Goal: Information Seeking & Learning: Learn about a topic

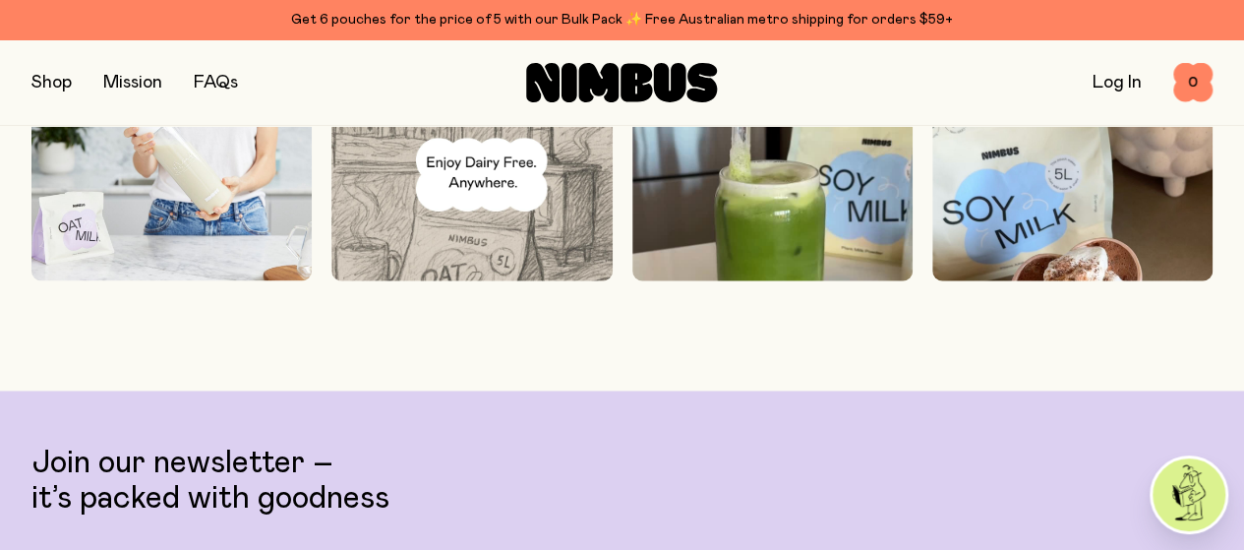
scroll to position [4918, 0]
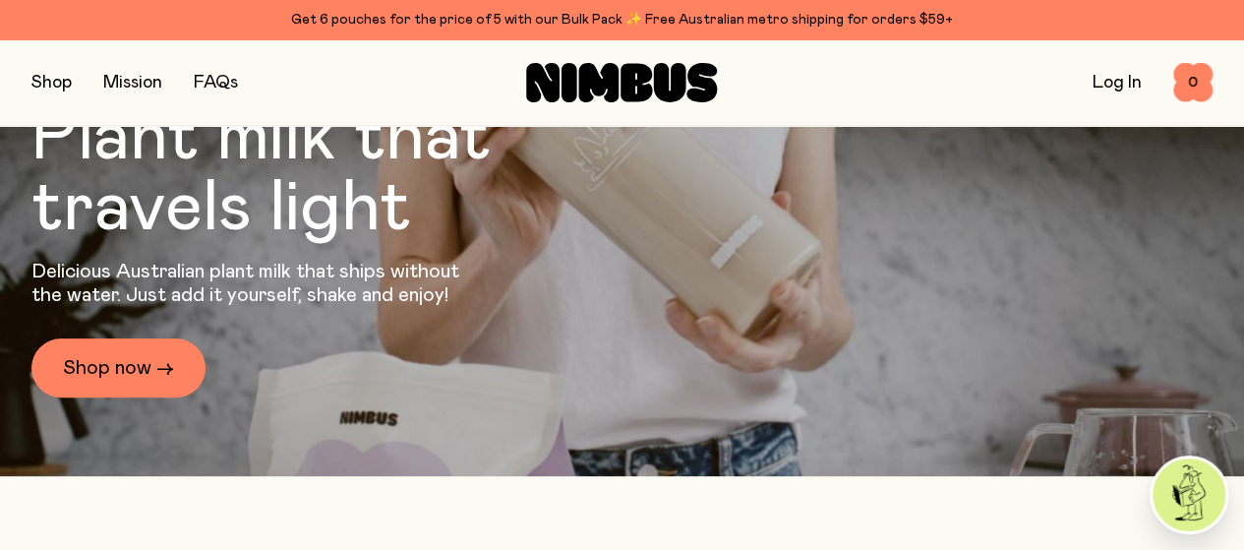
scroll to position [0, 0]
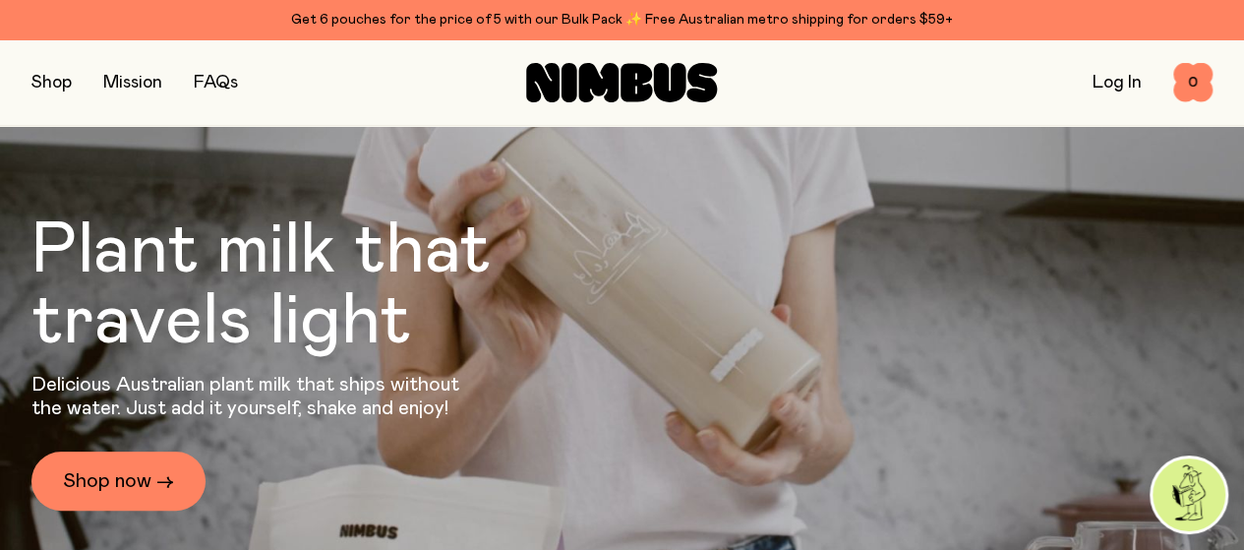
click at [210, 84] on link "FAQs" at bounding box center [216, 83] width 44 height 18
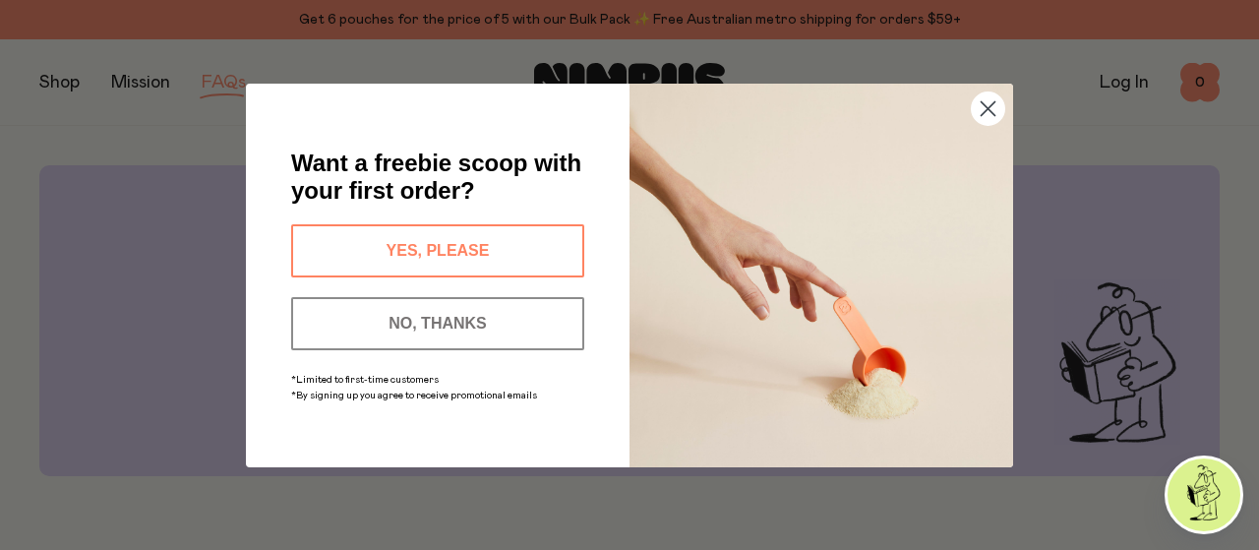
click at [984, 101] on circle "Close dialog" at bounding box center [988, 107] width 32 height 32
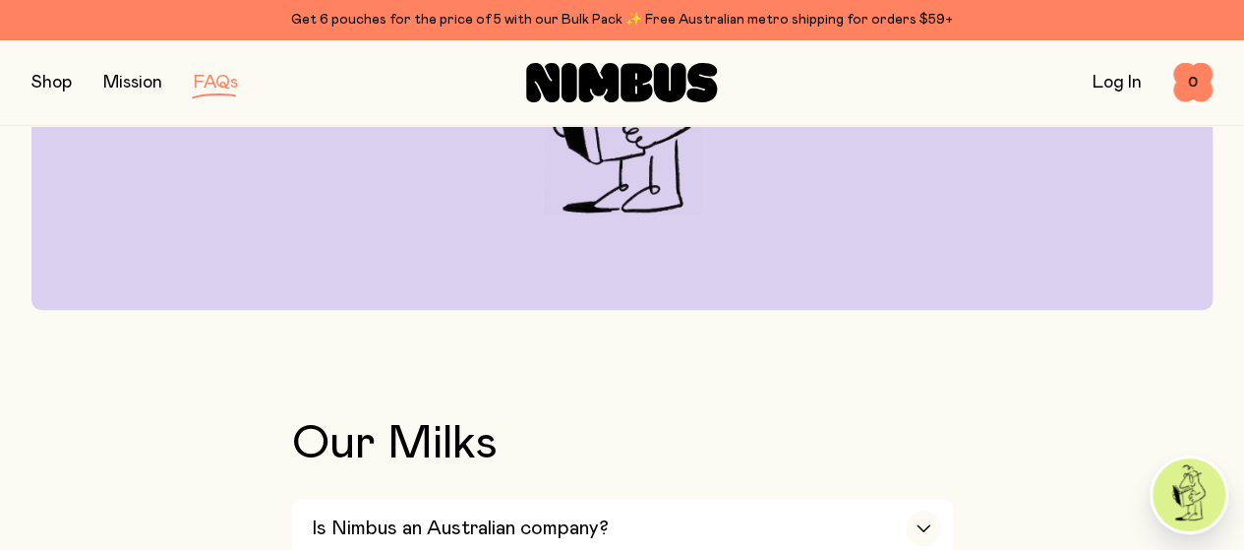
scroll to position [492, 0]
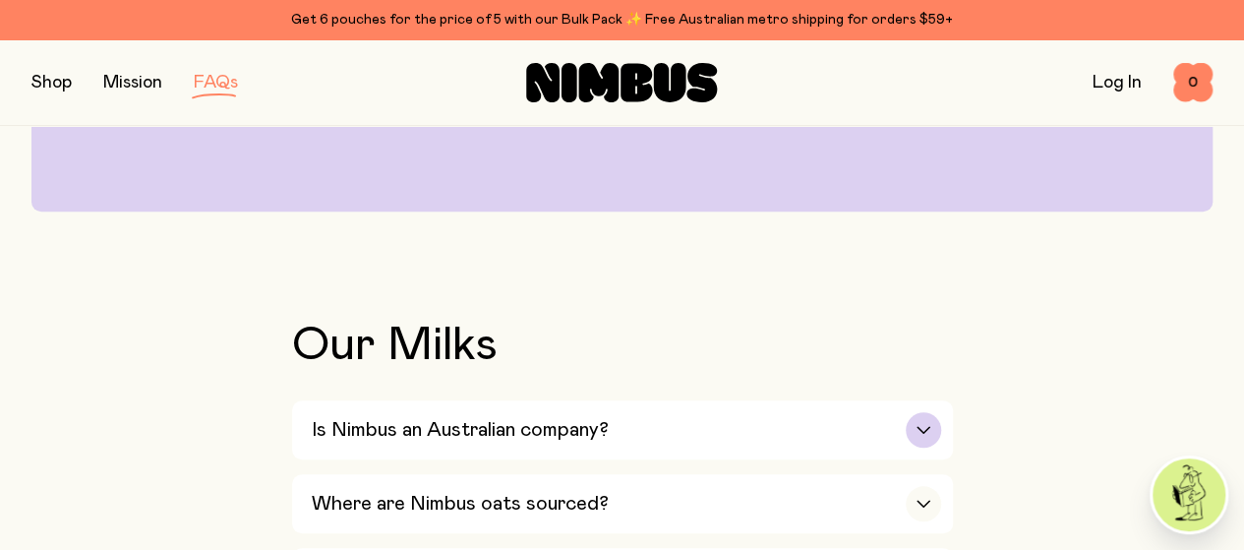
click at [919, 412] on div "button" at bounding box center [923, 429] width 35 height 35
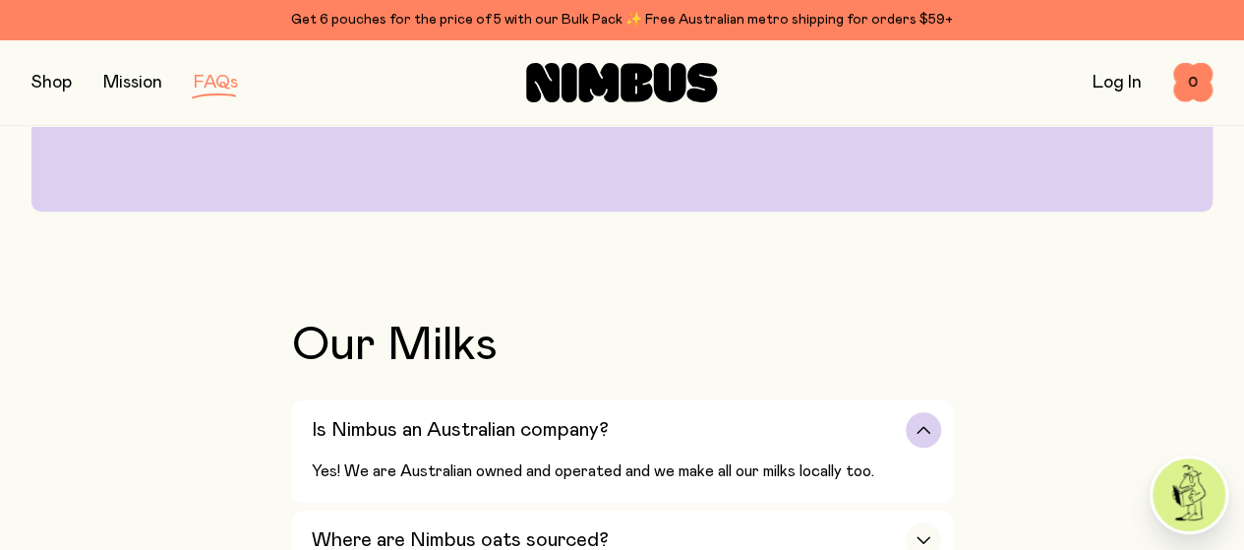
click at [919, 412] on div "button" at bounding box center [923, 429] width 35 height 35
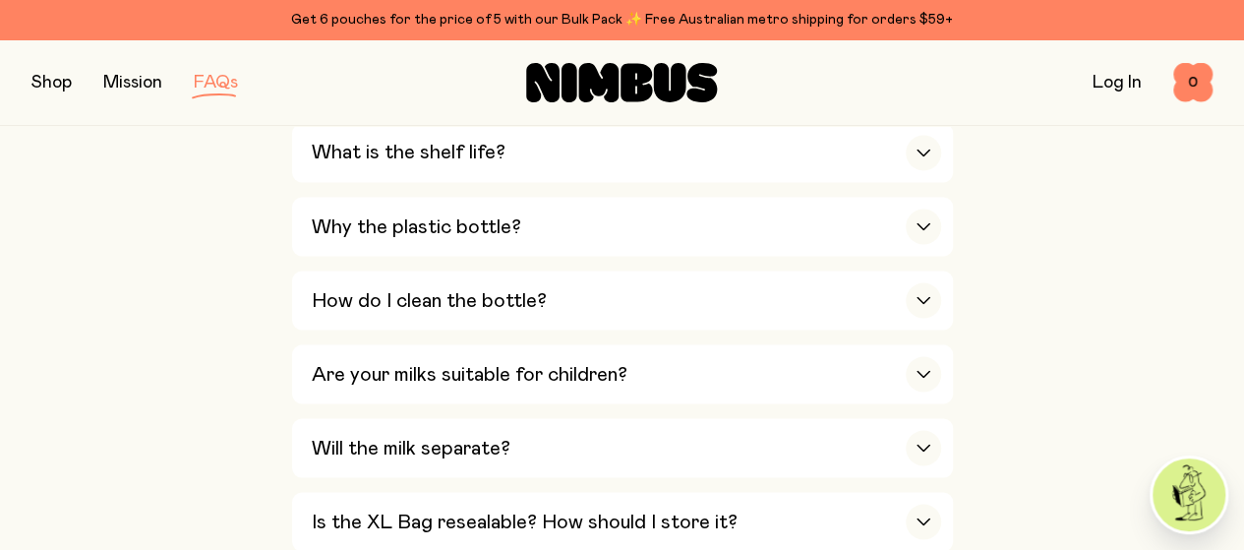
scroll to position [1672, 0]
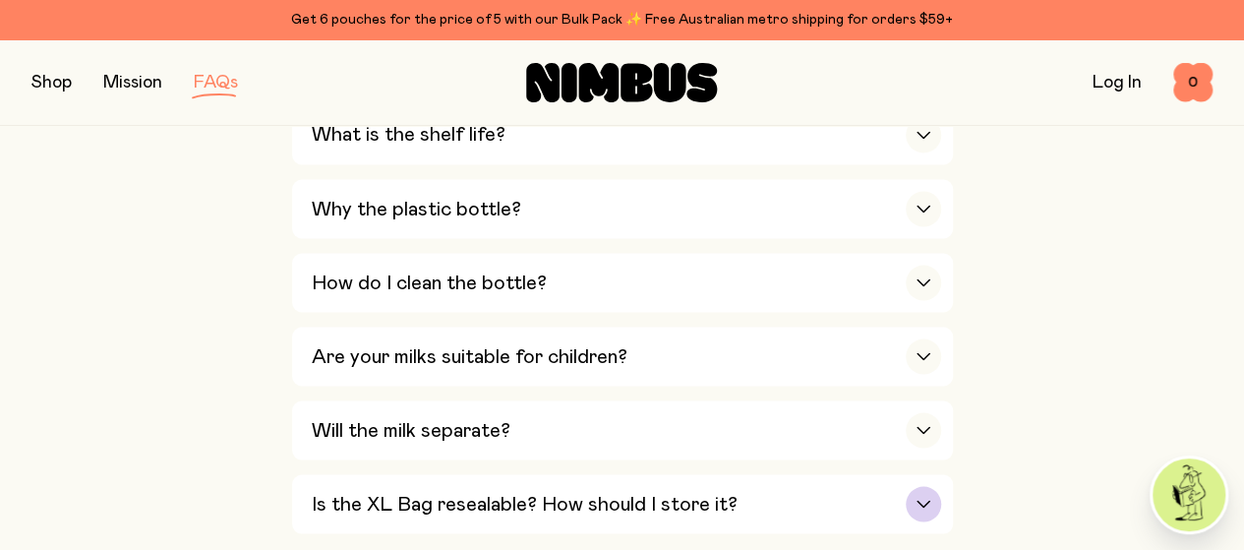
click at [924, 486] on div "button" at bounding box center [923, 503] width 35 height 35
click at [923, 486] on div "button" at bounding box center [923, 503] width 35 height 35
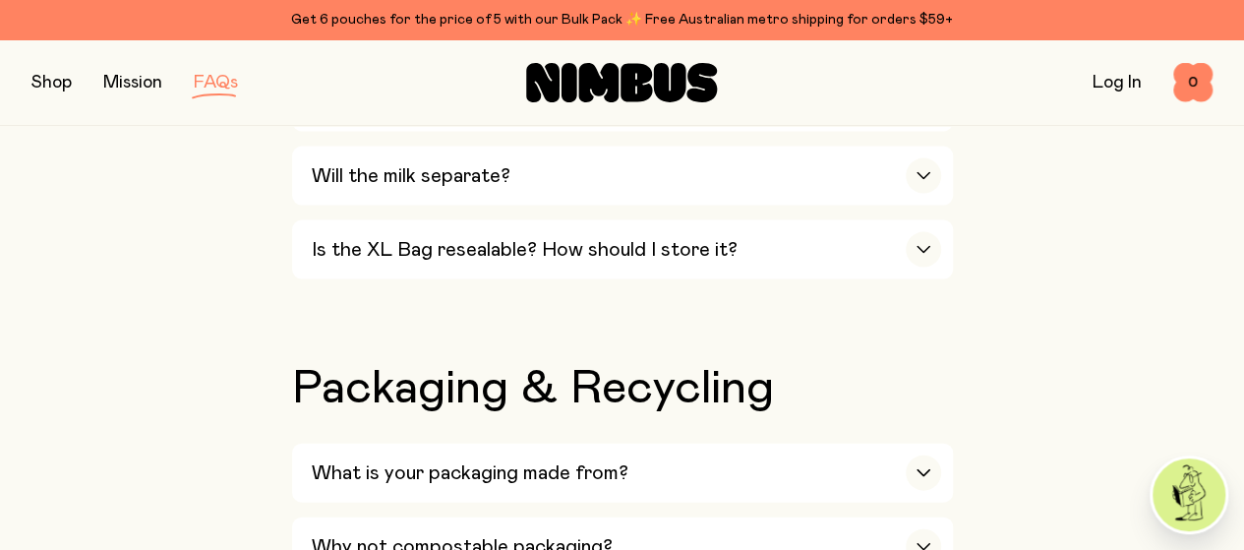
scroll to position [1967, 0]
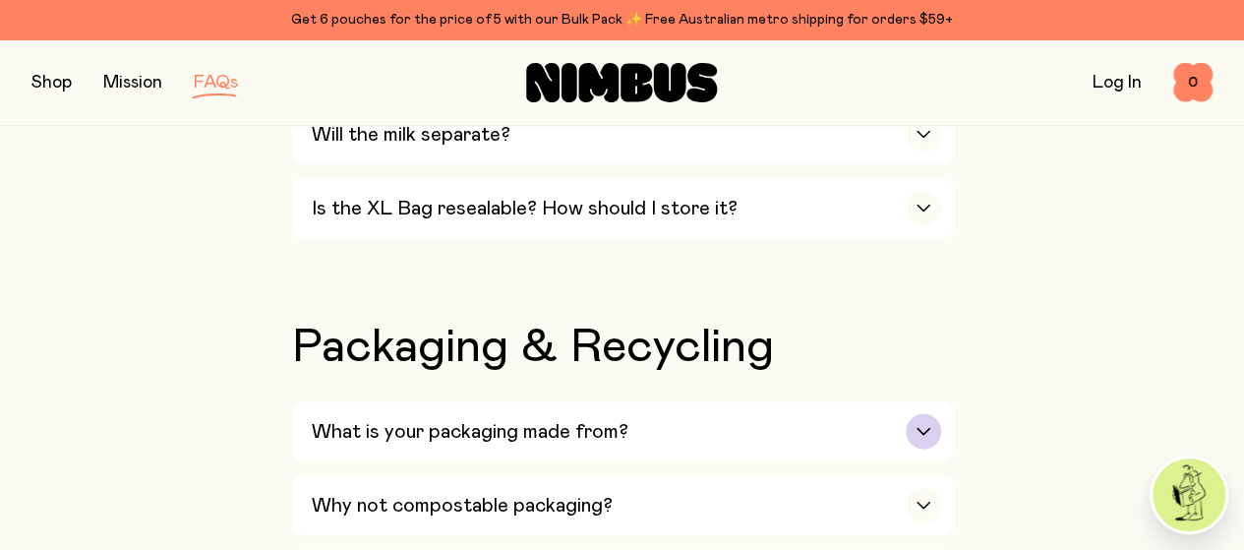
click at [922, 428] on icon "button" at bounding box center [924, 432] width 16 height 8
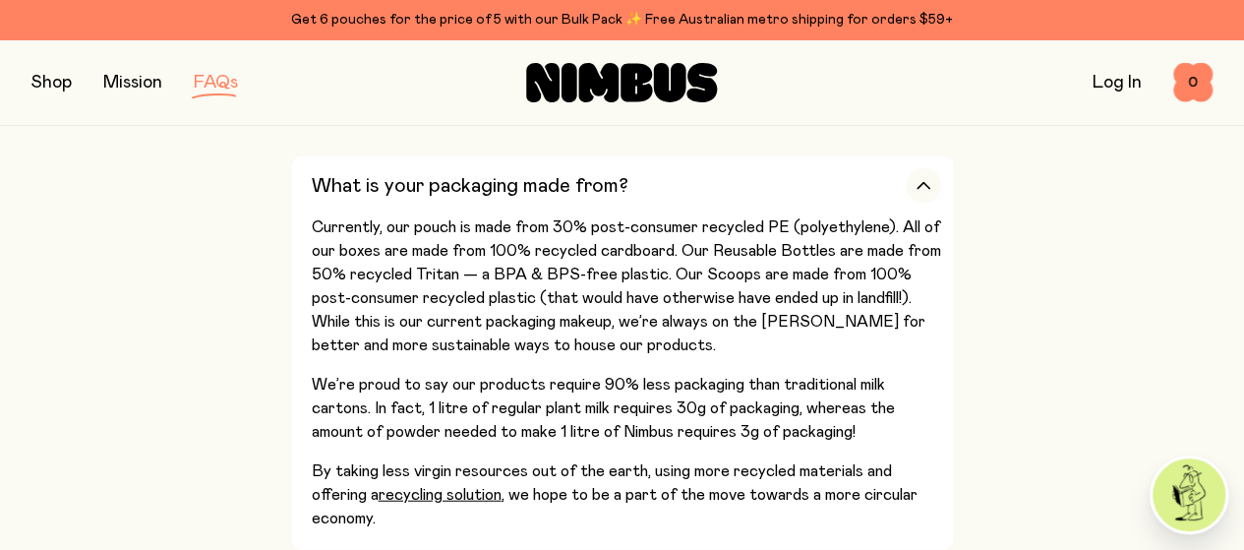
scroll to position [2262, 0]
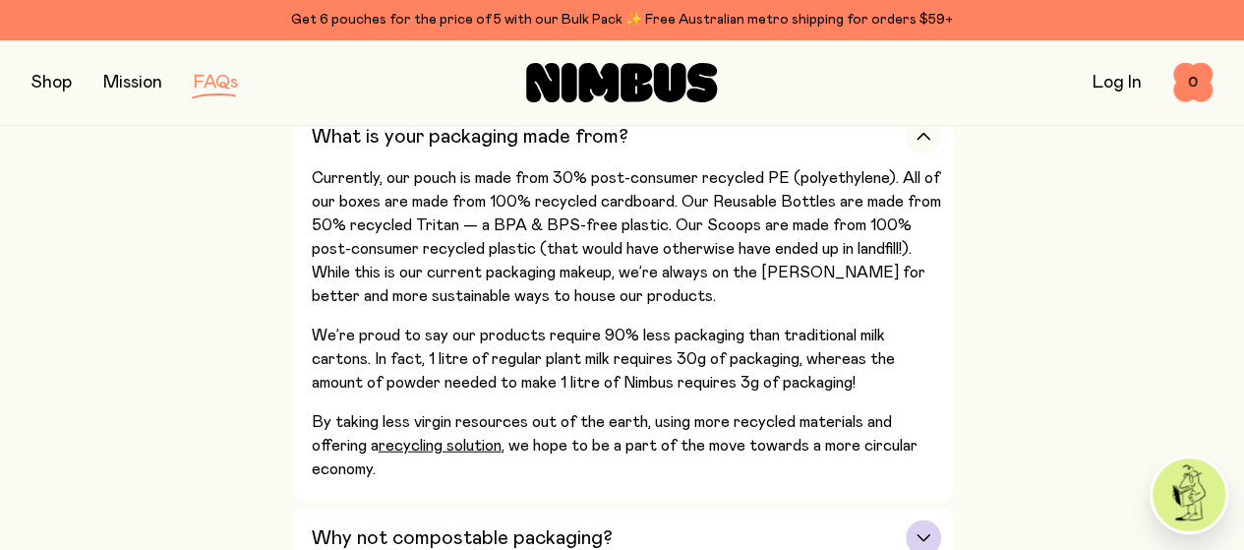
click at [925, 520] on div "button" at bounding box center [923, 537] width 35 height 35
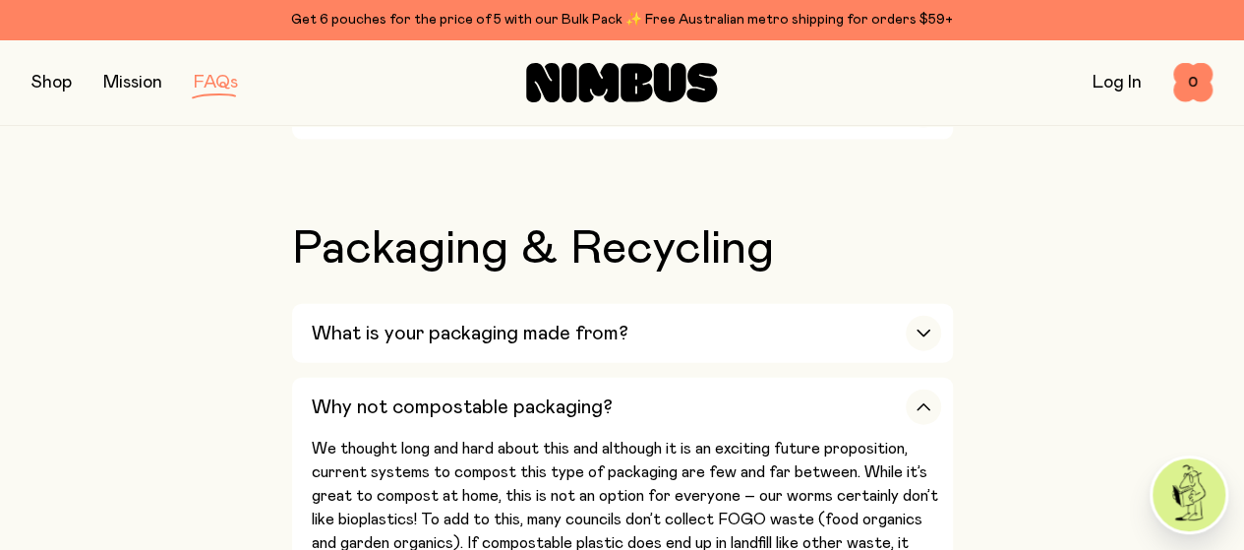
scroll to position [2164, 0]
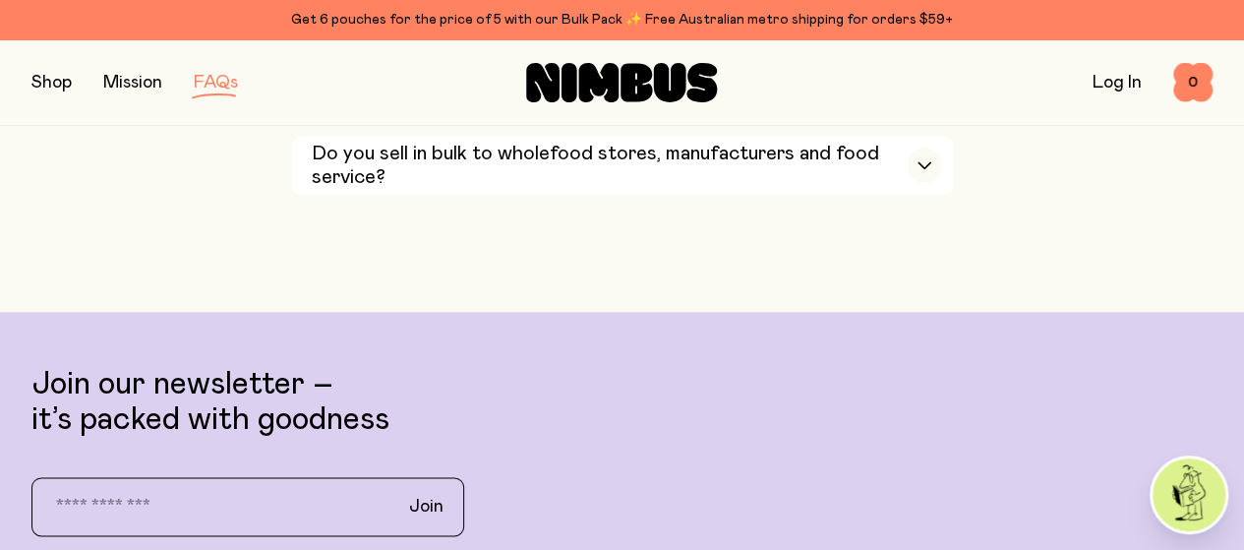
scroll to position [5016, 0]
